Goal: Find contact information: Find contact information

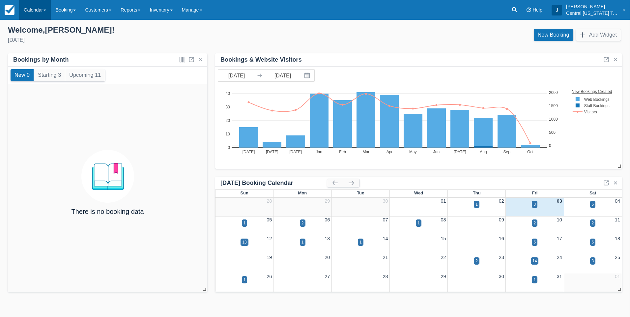
click at [41, 16] on link "Calendar" at bounding box center [35, 10] width 32 height 20
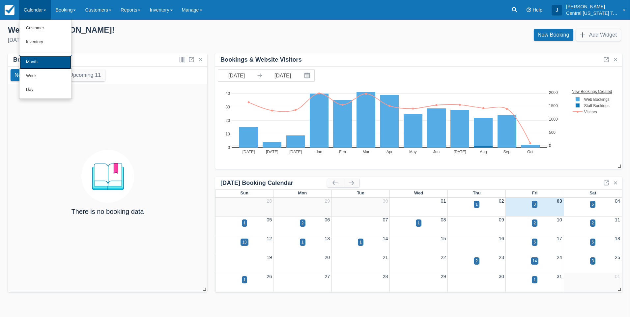
click at [42, 62] on link "Month" at bounding box center [45, 62] width 52 height 14
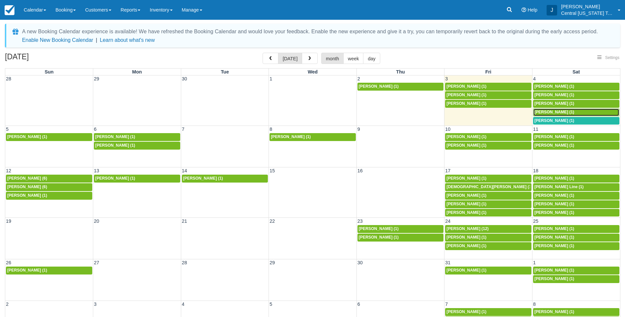
click at [554, 112] on span "Timothy L Holt Jr (1)" at bounding box center [554, 112] width 40 height 5
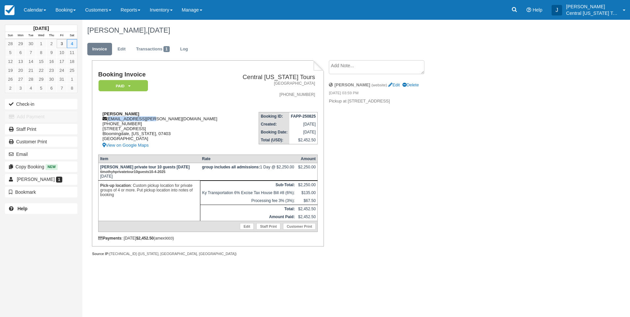
drag, startPoint x: 146, startPoint y: 119, endPoint x: 108, endPoint y: 120, distance: 37.6
click at [108, 120] on div "Timothy L Holt Jr tholt@heidrick.com 1 (201) 927-7513 3 E Shore Rd Bloomingdale…" at bounding box center [164, 130] width 133 height 38
drag, startPoint x: 108, startPoint y: 120, endPoint x: 112, endPoint y: 118, distance: 4.3
copy div "tholt@heidrick.com"
